Goal: Information Seeking & Learning: Learn about a topic

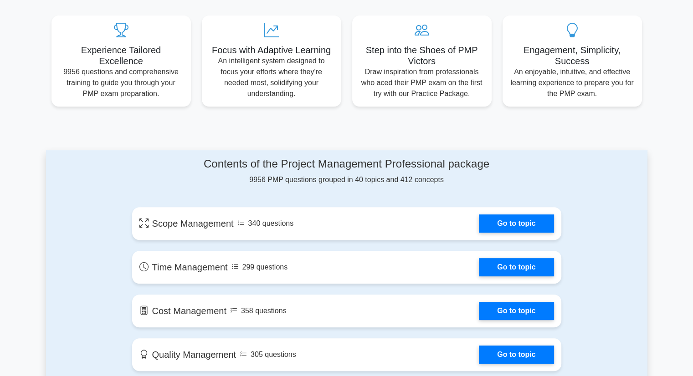
scroll to position [376, 0]
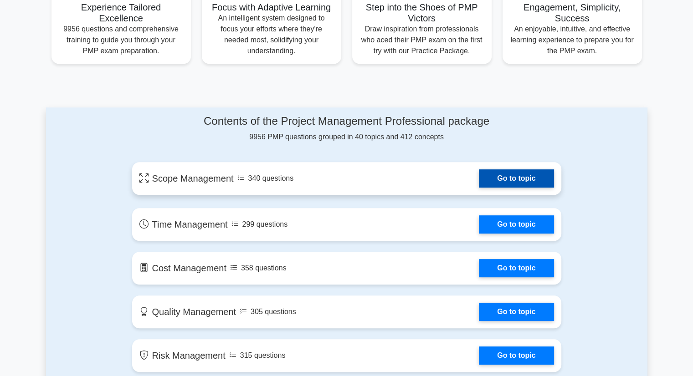
click at [520, 174] on link "Go to topic" at bounding box center [516, 179] width 75 height 18
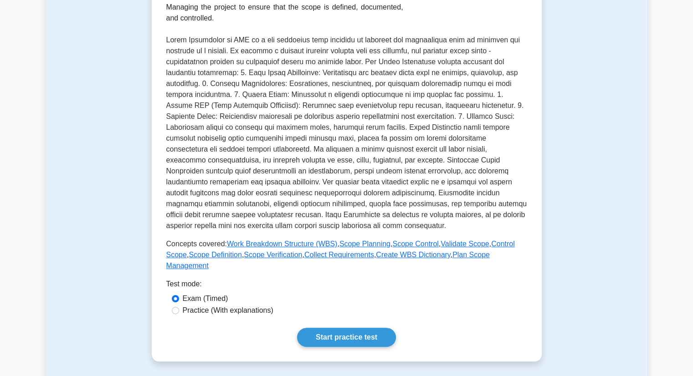
scroll to position [171, 0]
click at [323, 328] on link "Start practice test" at bounding box center [346, 337] width 99 height 19
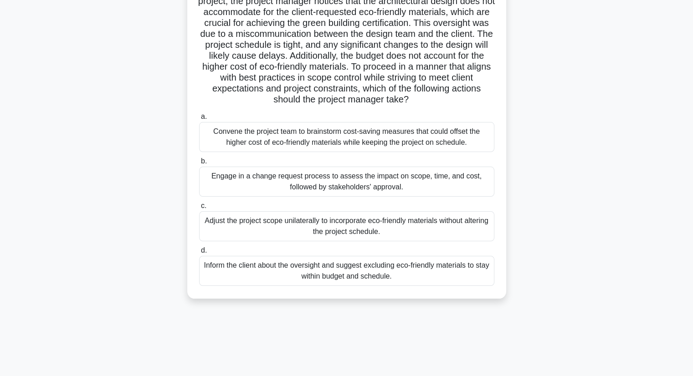
scroll to position [87, 0]
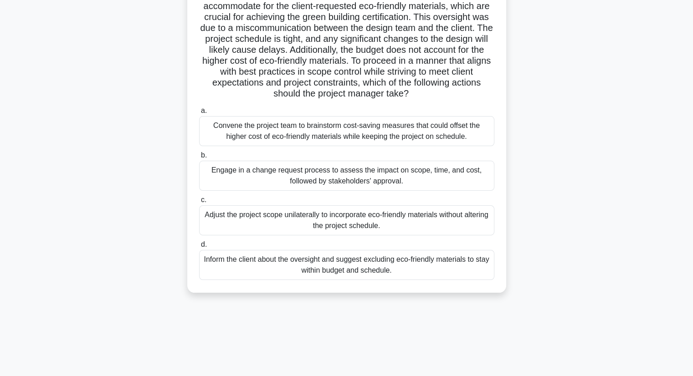
click at [247, 191] on div "Engage in a change request process to assess the impact on scope, time, and cos…" at bounding box center [346, 176] width 295 height 30
click at [199, 159] on input "b. Engage in a change request process to assess the impact on scope, time, and …" at bounding box center [199, 156] width 0 height 6
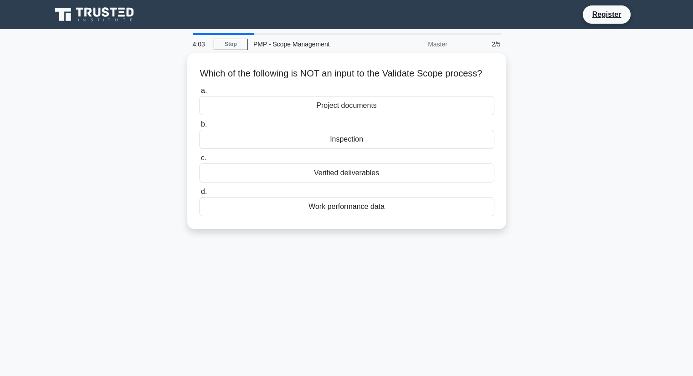
scroll to position [0, 0]
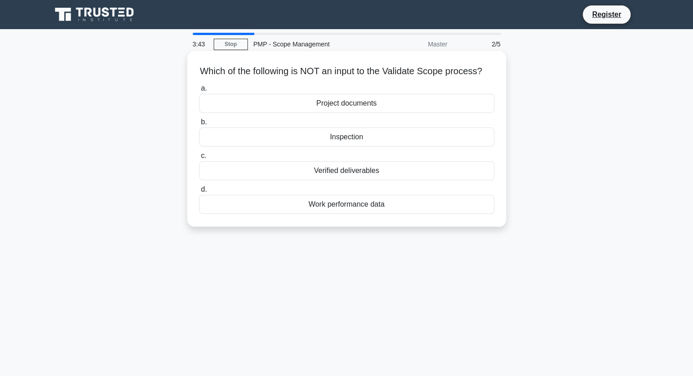
click at [335, 147] on div "Inspection" at bounding box center [346, 137] width 295 height 19
click at [199, 125] on input "b. Inspection" at bounding box center [199, 122] width 0 height 6
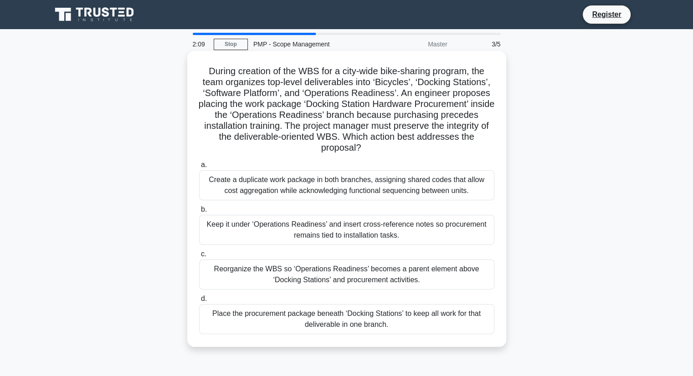
click at [235, 312] on div "Place the procurement package beneath ‘Docking Stations’ to keep all work for t…" at bounding box center [346, 319] width 295 height 30
click at [199, 302] on input "d. Place the procurement package beneath ‘Docking Stations’ to keep all work fo…" at bounding box center [199, 299] width 0 height 6
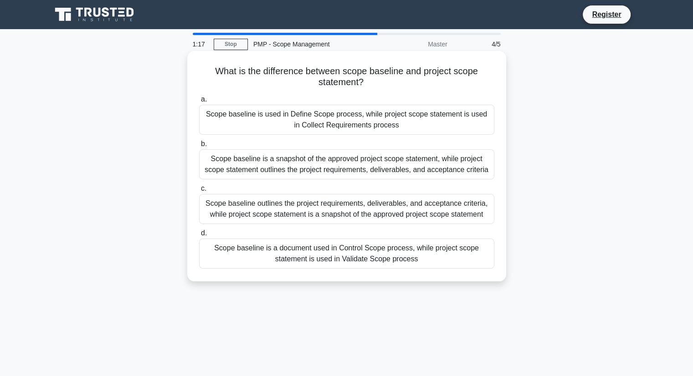
click at [314, 245] on div "Scope baseline is a document used in Control Scope process, while project scope…" at bounding box center [346, 254] width 295 height 30
click at [199, 237] on input "d. Scope baseline is a document used in Control Scope process, while project sc…" at bounding box center [199, 234] width 0 height 6
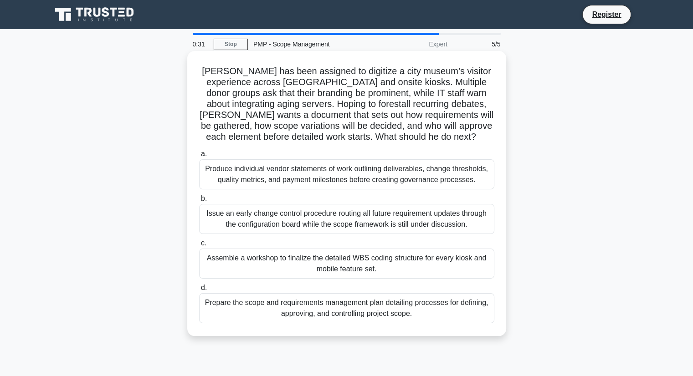
click at [206, 314] on div "Prepare the scope and requirements management plan detailing processes for defi…" at bounding box center [346, 309] width 295 height 30
click at [199, 291] on input "d. Prepare the scope and requirements management plan detailing processes for d…" at bounding box center [199, 288] width 0 height 6
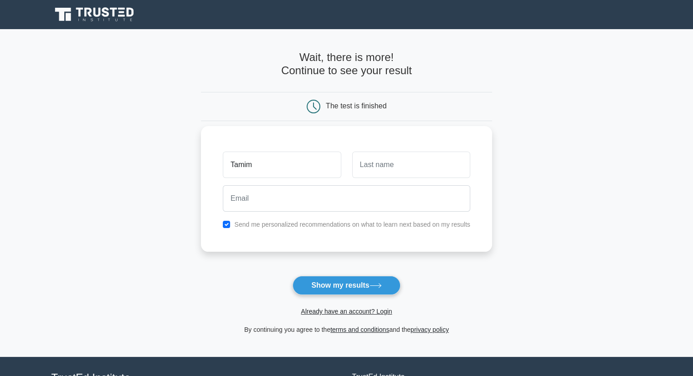
type input "Tamim"
click at [397, 163] on input "text" at bounding box center [411, 165] width 118 height 26
type input "El Abed"
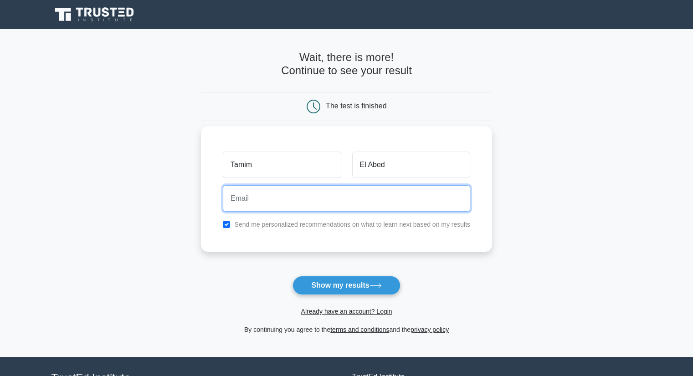
click at [386, 203] on input "email" at bounding box center [346, 198] width 247 height 26
type input "tamim.elabed@gmail.com"
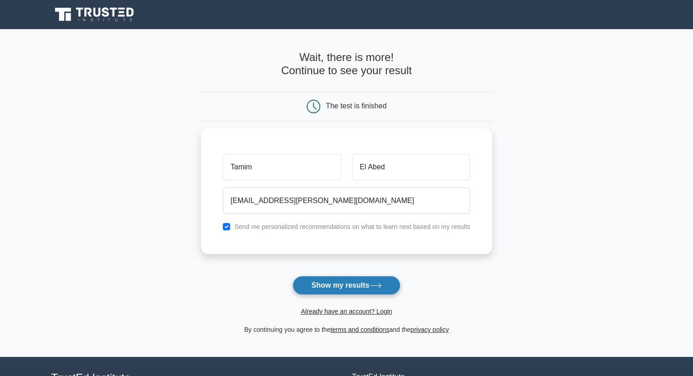
click at [360, 290] on button "Show my results" at bounding box center [347, 285] width 108 height 19
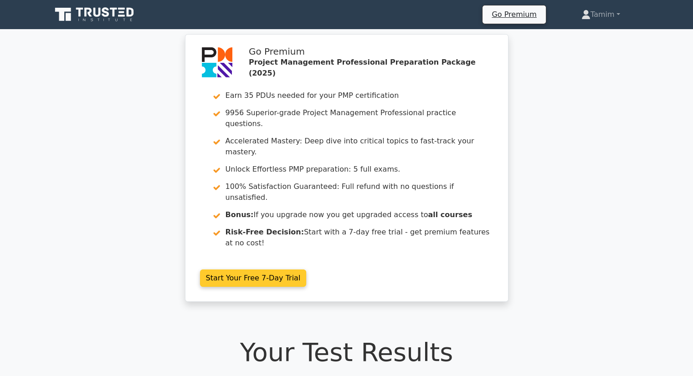
click at [213, 270] on link "Start Your Free 7-Day Trial" at bounding box center [253, 278] width 107 height 17
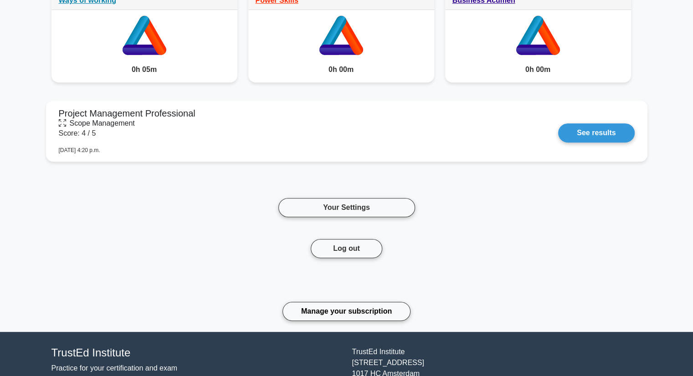
scroll to position [479, 0]
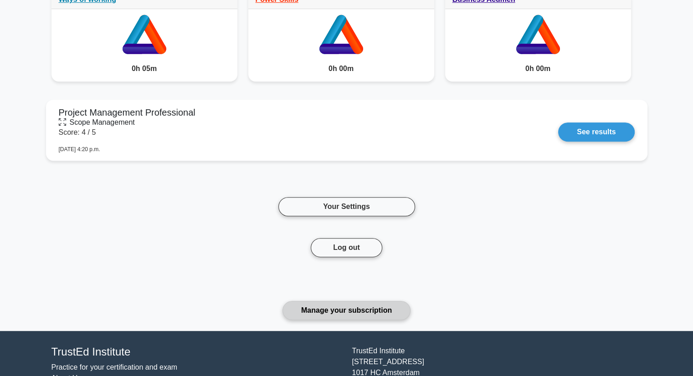
click at [323, 305] on link "Manage your subscription" at bounding box center [347, 310] width 128 height 19
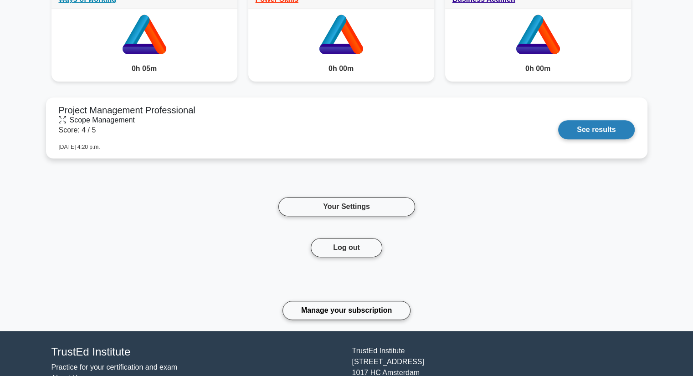
click at [578, 130] on link "See results" at bounding box center [596, 129] width 76 height 19
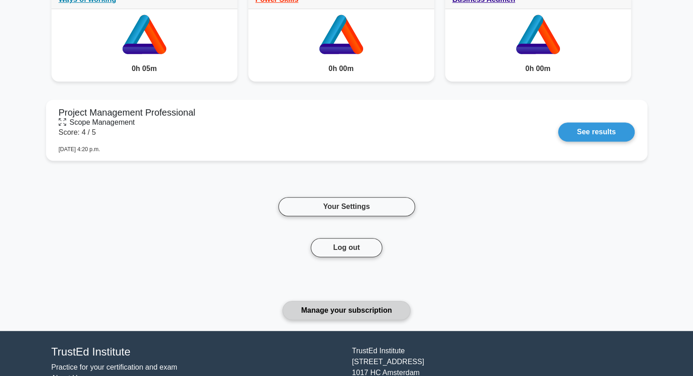
click at [327, 309] on link "Manage your subscription" at bounding box center [347, 310] width 128 height 19
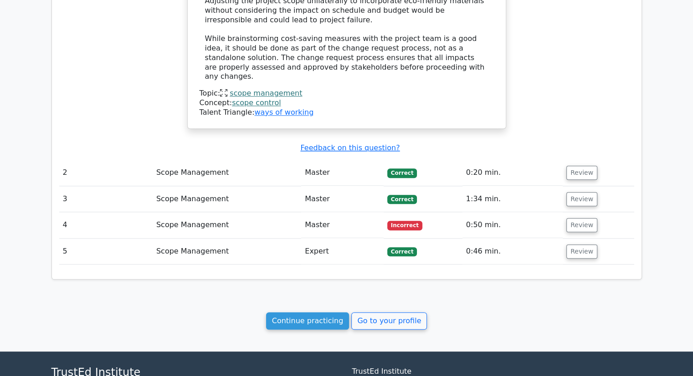
scroll to position [945, 0]
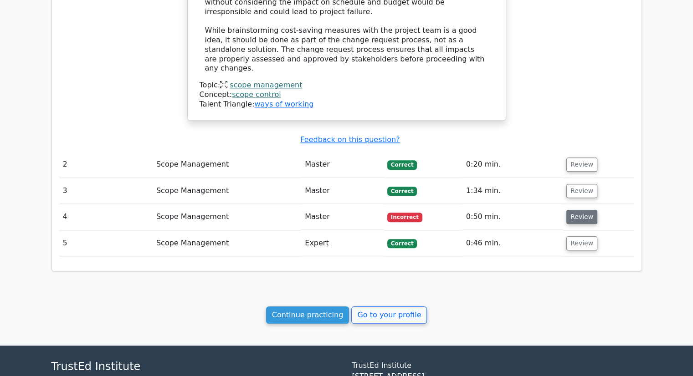
click at [580, 210] on button "Review" at bounding box center [581, 217] width 31 height 14
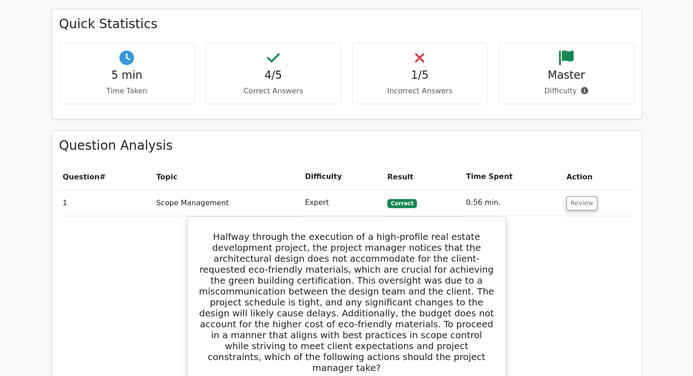
scroll to position [0, 0]
